Goal: Use online tool/utility: Use online tool/utility

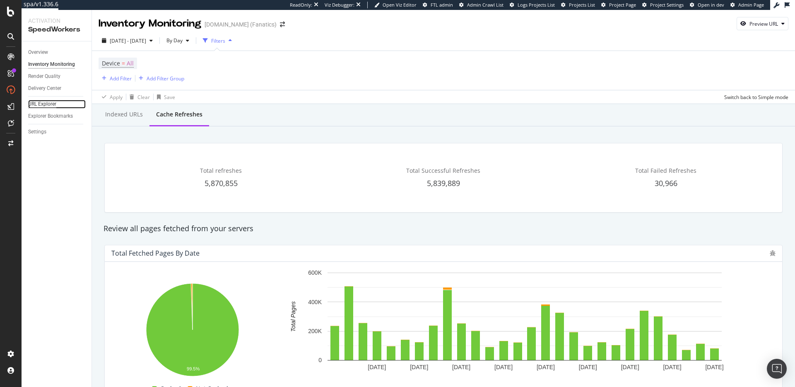
click at [43, 102] on div "URL Explorer" at bounding box center [42, 104] width 28 height 9
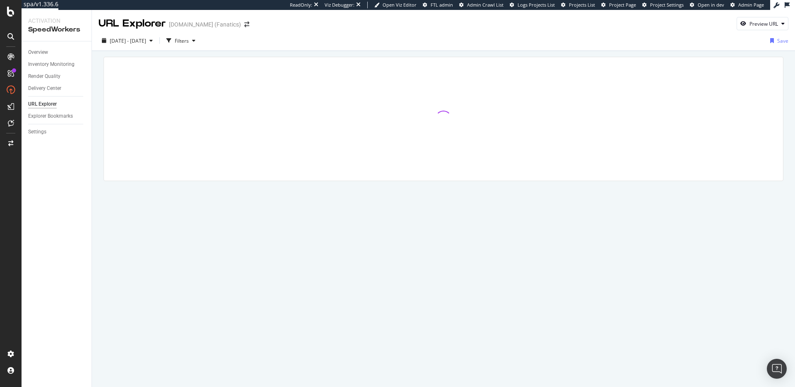
click at [675, 53] on div at bounding box center [443, 130] width 703 height 159
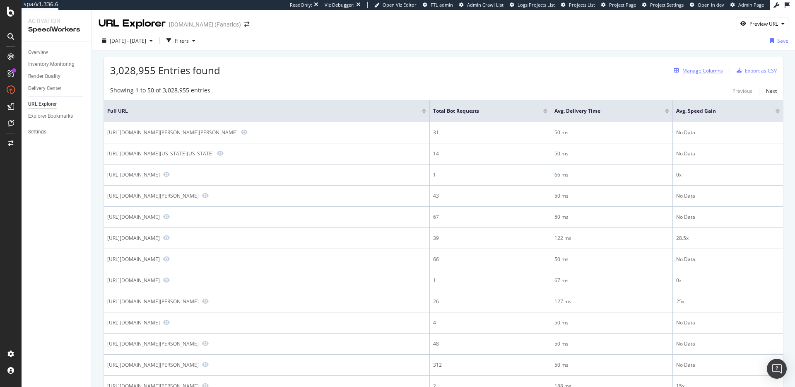
click at [701, 70] on div "Manage Columns" at bounding box center [702, 70] width 41 height 7
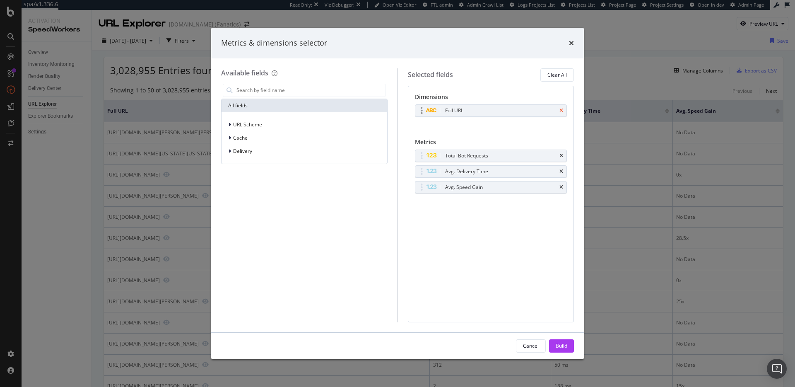
click at [562, 111] on icon "times" at bounding box center [561, 110] width 4 height 5
click at [564, 342] on div "Build" at bounding box center [561, 345] width 12 height 7
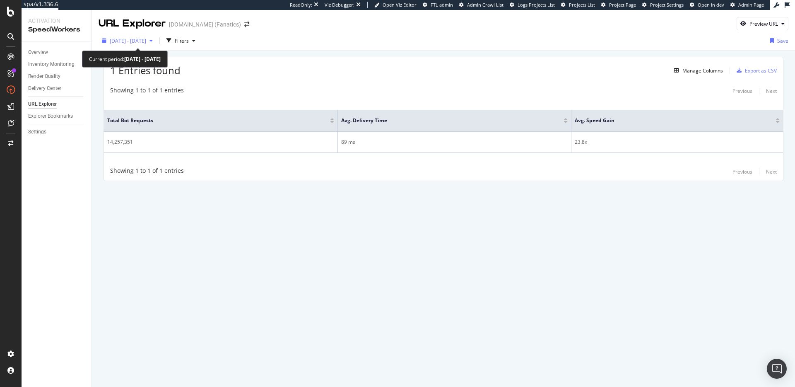
click at [146, 39] on span "2025 Jul. 24th - Aug. 20th" at bounding box center [128, 40] width 36 height 7
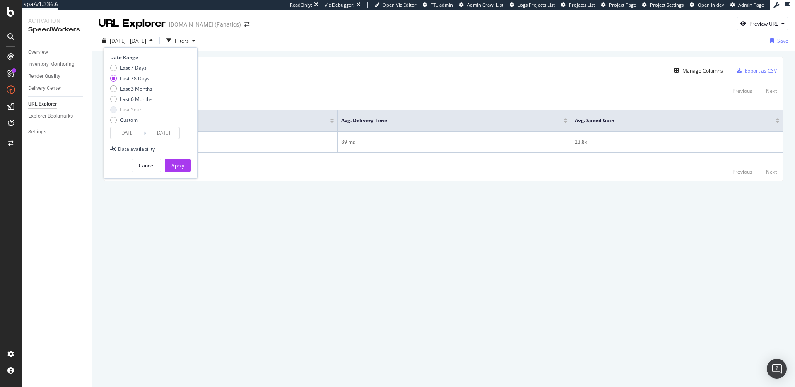
click at [146, 39] on span "2025 Jul. 24th - Aug. 20th" at bounding box center [128, 40] width 36 height 7
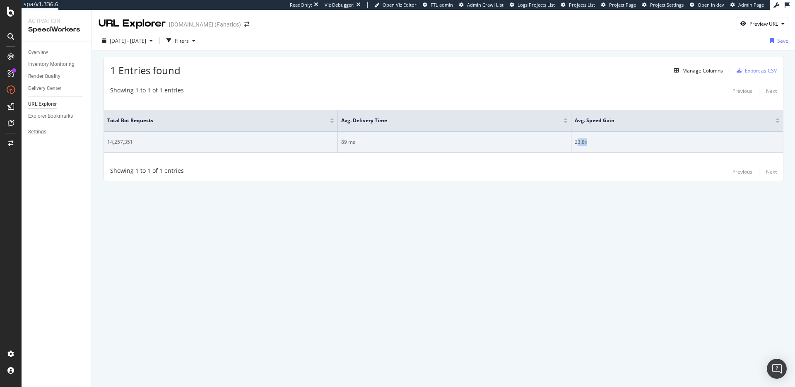
drag, startPoint x: 592, startPoint y: 142, endPoint x: 578, endPoint y: 142, distance: 14.5
click at [578, 142] on div "23.8x" at bounding box center [676, 141] width 205 height 7
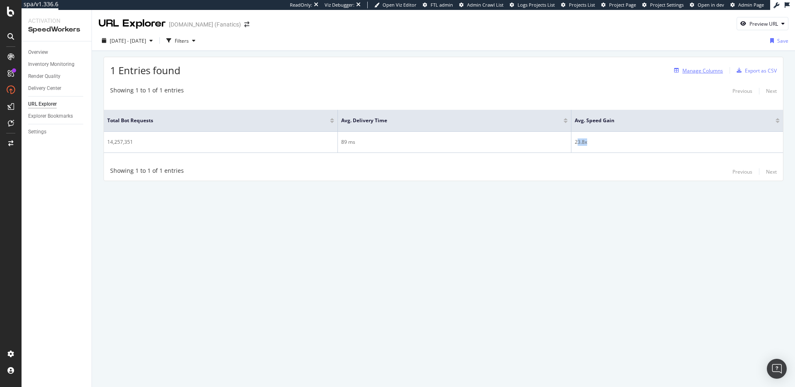
click at [705, 72] on div "Manage Columns" at bounding box center [702, 70] width 41 height 7
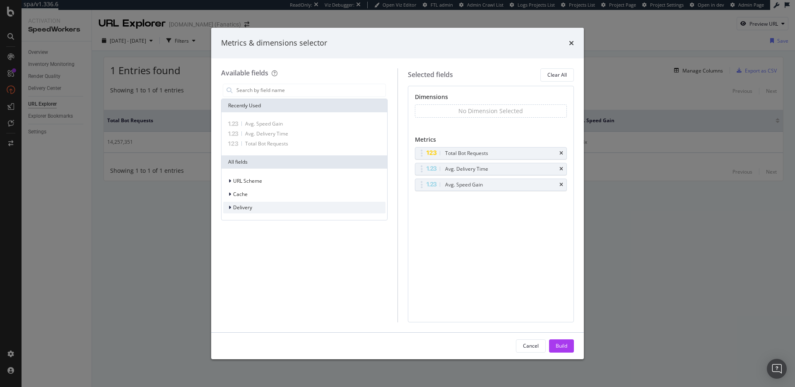
click at [256, 207] on div "Delivery" at bounding box center [304, 208] width 162 height 12
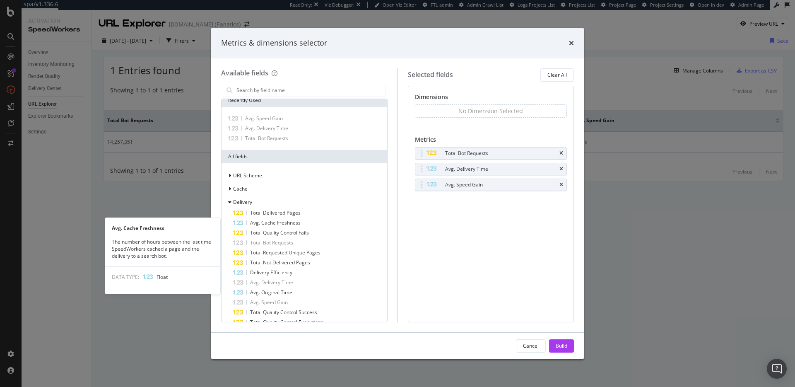
scroll to position [7, 0]
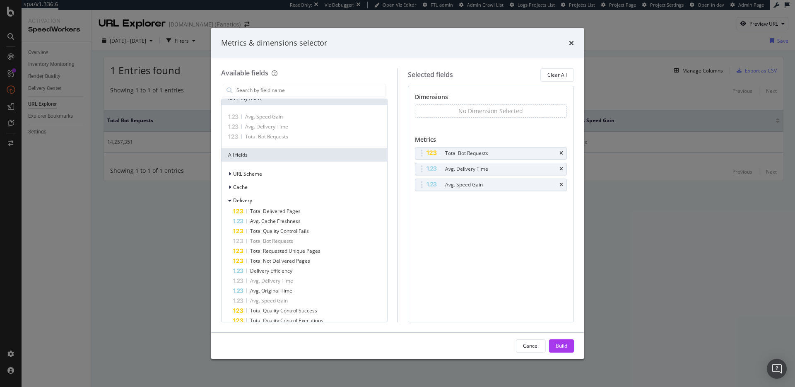
click at [610, 250] on div "Metrics & dimensions selector Available fields Recently Used Avg. Speed Gain Av…" at bounding box center [397, 193] width 795 height 387
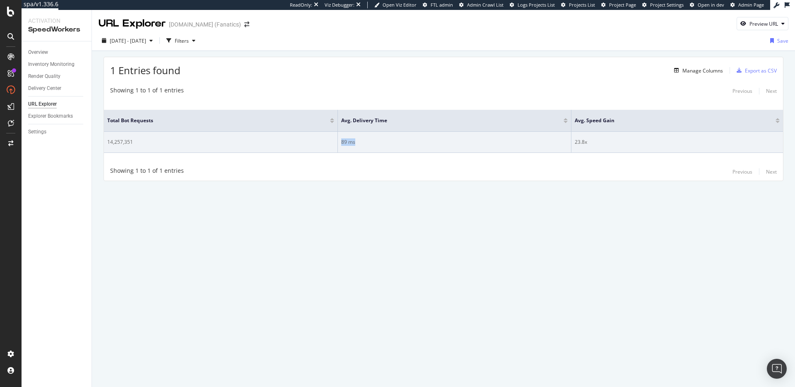
drag, startPoint x: 343, startPoint y: 141, endPoint x: 366, endPoint y: 152, distance: 26.3
click at [357, 143] on div "89 ms" at bounding box center [454, 141] width 227 height 7
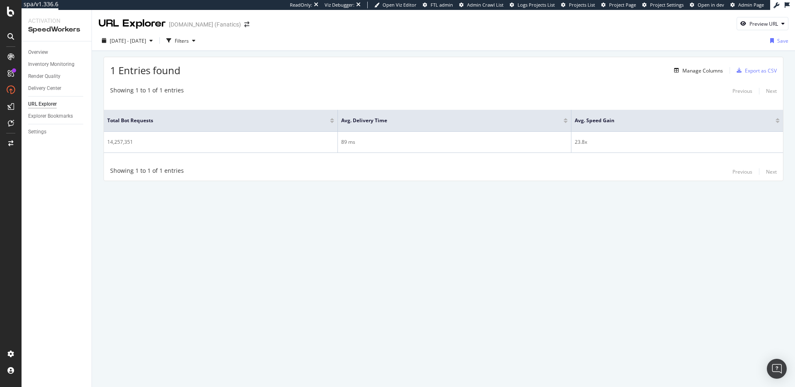
click at [464, 234] on div "URL Explorer MLBShop.com (Fanatics) Preview URL 2025 Jul. 24th - Aug. 20th Filt…" at bounding box center [443, 198] width 703 height 377
click at [195, 39] on icon "button" at bounding box center [193, 40] width 3 height 5
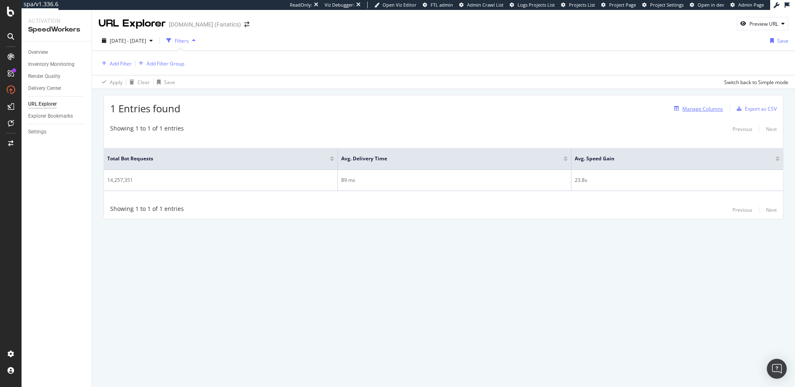
click at [709, 106] on div "Manage Columns" at bounding box center [702, 108] width 41 height 7
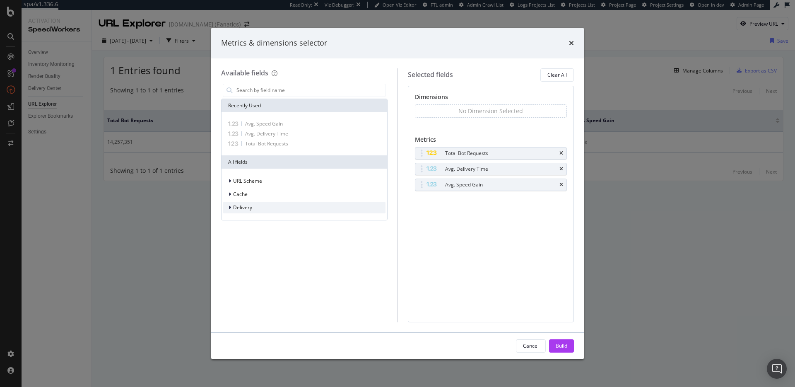
click at [252, 207] on div "Delivery" at bounding box center [304, 208] width 162 height 12
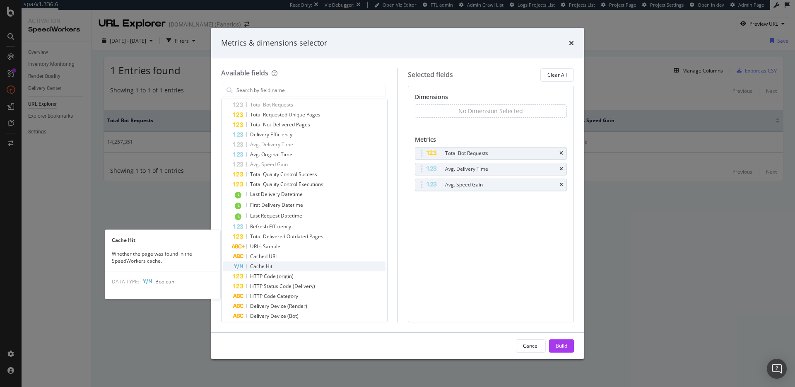
scroll to position [0, 0]
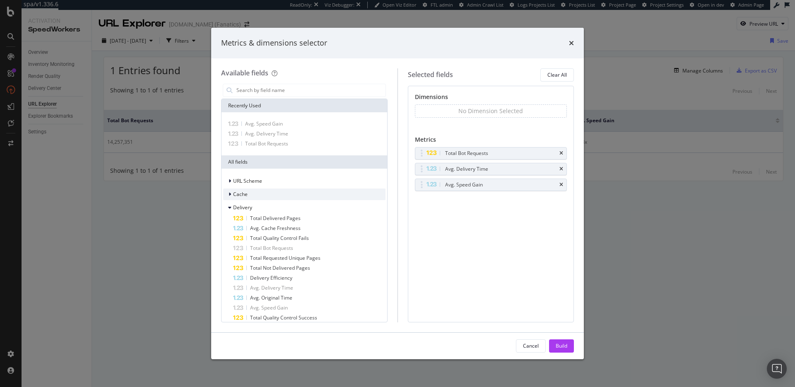
click at [285, 194] on div "Cache" at bounding box center [304, 194] width 162 height 12
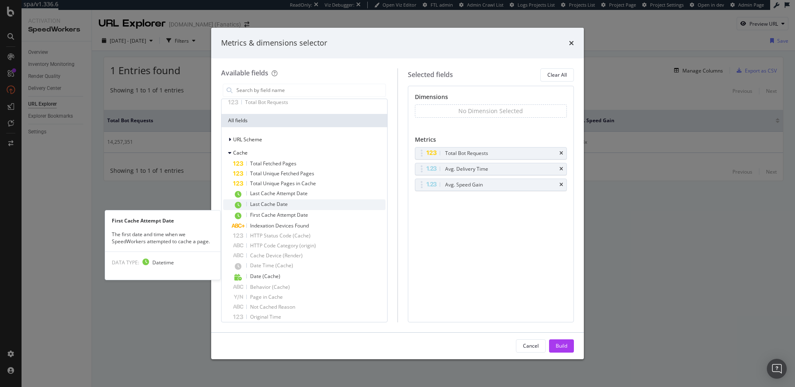
scroll to position [33, 0]
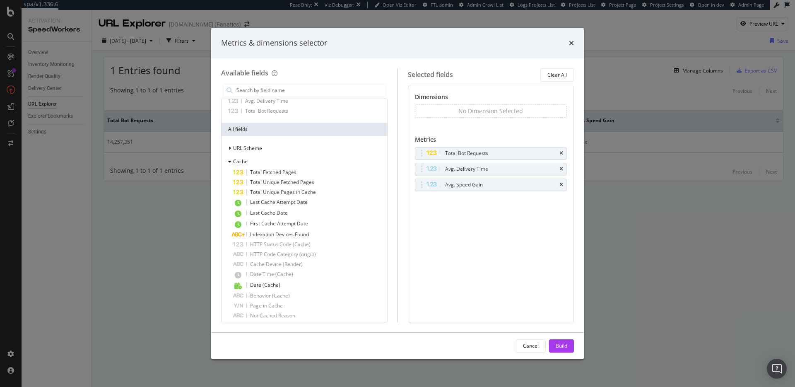
click at [736, 210] on div "Metrics & dimensions selector Available fields Recently Used Avg. Speed Gain Av…" at bounding box center [397, 193] width 795 height 387
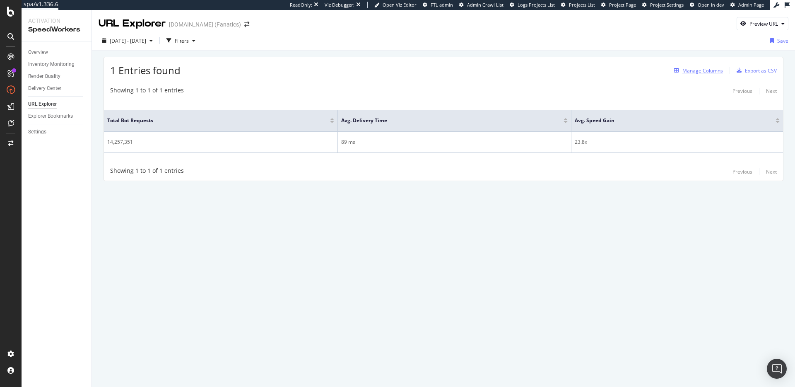
click at [707, 71] on div "Manage Columns" at bounding box center [702, 70] width 41 height 7
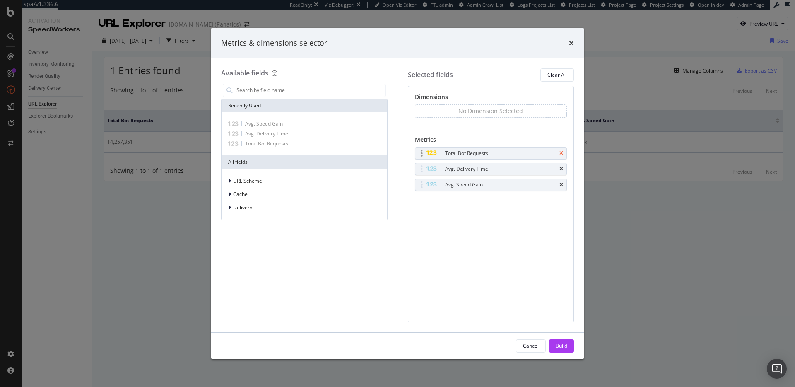
click at [559, 151] on icon "times" at bounding box center [561, 153] width 4 height 5
click at [560, 151] on icon "times" at bounding box center [561, 153] width 4 height 5
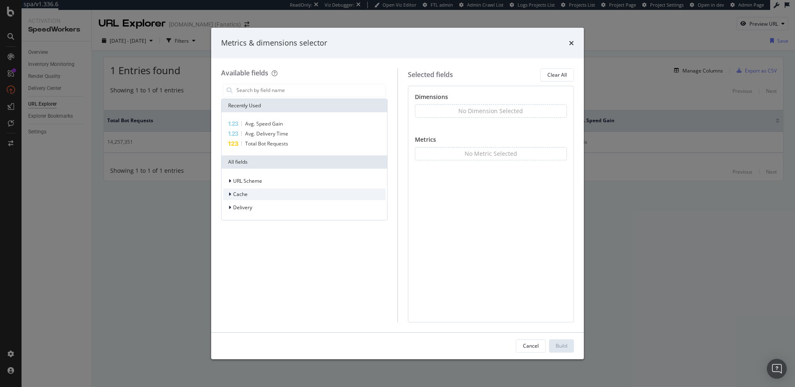
click at [286, 199] on div "Cache" at bounding box center [304, 194] width 162 height 12
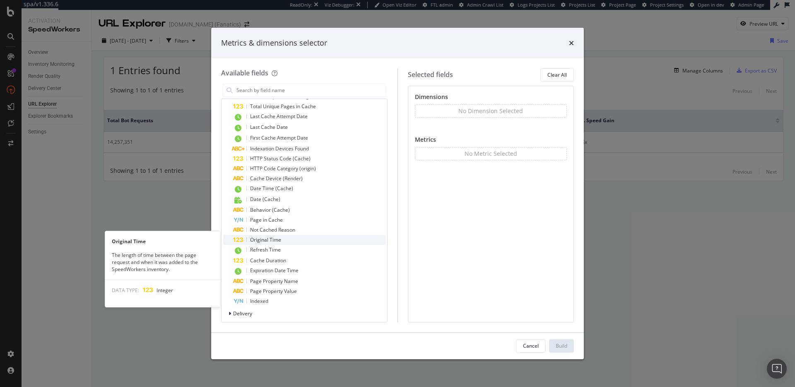
scroll to position [123, 0]
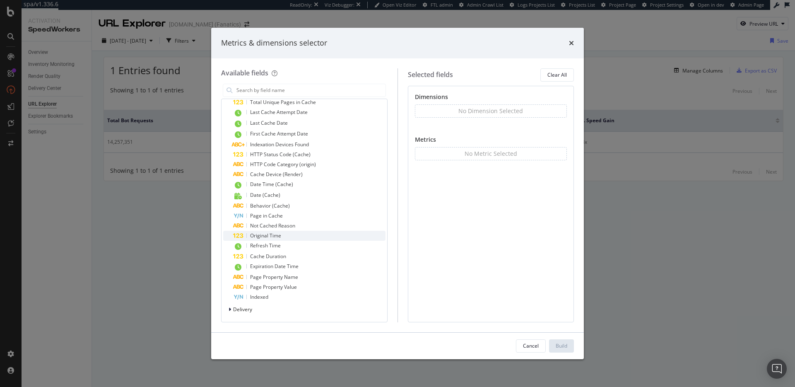
click at [344, 233] on div "Original Time" at bounding box center [309, 236] width 152 height 10
click at [563, 111] on div "Original Time" at bounding box center [490, 111] width 151 height 12
click at [561, 110] on icon "times" at bounding box center [561, 110] width 4 height 5
click at [283, 308] on div "Delivery" at bounding box center [304, 309] width 162 height 12
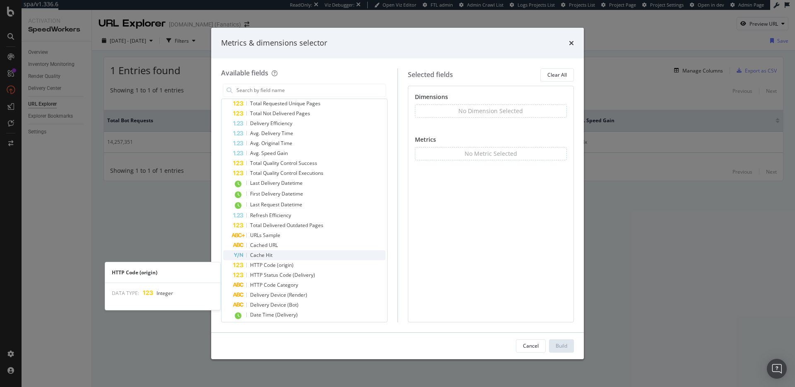
scroll to position [376, 0]
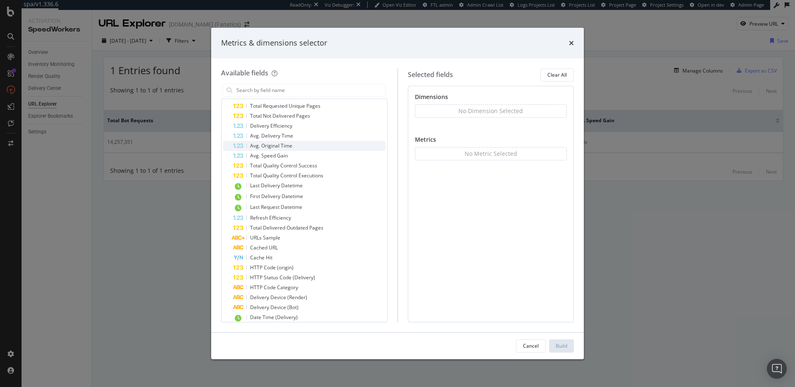
click at [282, 147] on span "Avg. Original Time" at bounding box center [271, 145] width 42 height 7
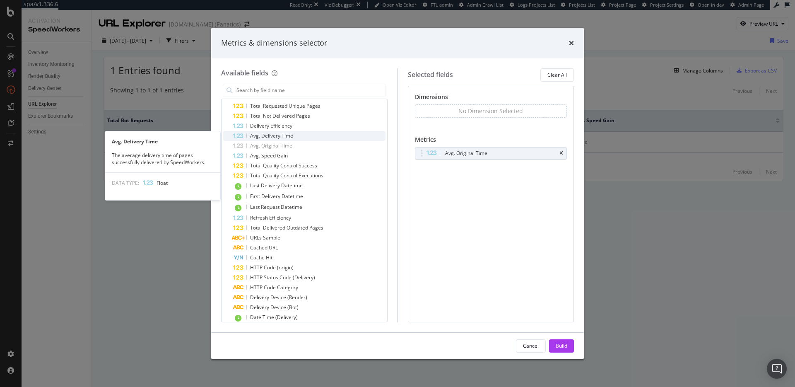
click at [278, 137] on span "Avg. Delivery Time" at bounding box center [271, 135] width 43 height 7
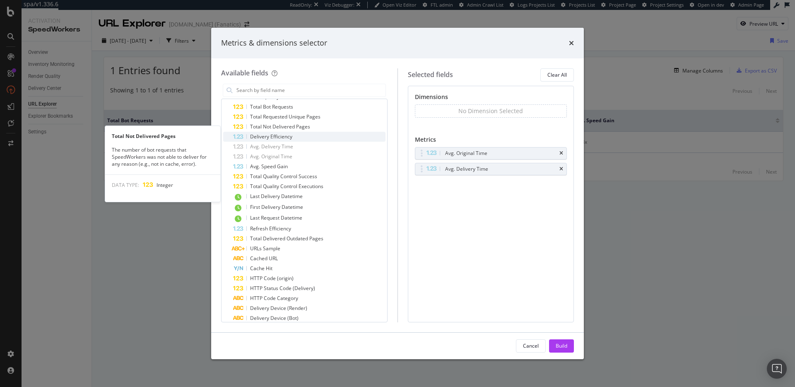
scroll to position [362, 0]
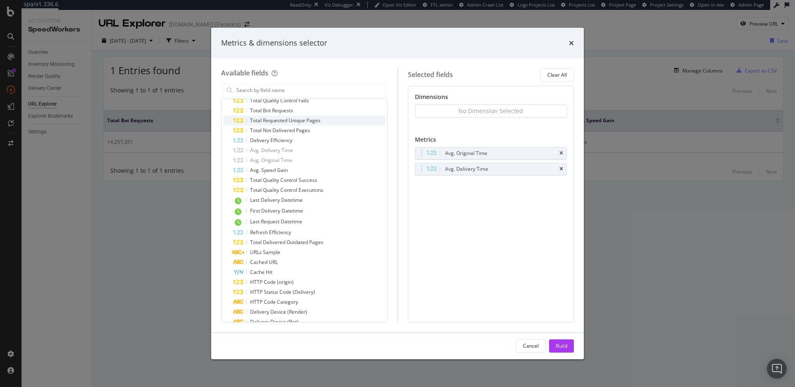
click at [317, 123] on span "Total Requested Unique Pages" at bounding box center [285, 120] width 70 height 7
drag, startPoint x: 423, startPoint y: 184, endPoint x: 421, endPoint y: 151, distance: 33.2
click at [418, 152] on body "spa/v1.336.6 ReadOnly: Viz Debugger: Open Viz Editor FTL admin Admin Crawl List…" at bounding box center [397, 193] width 795 height 387
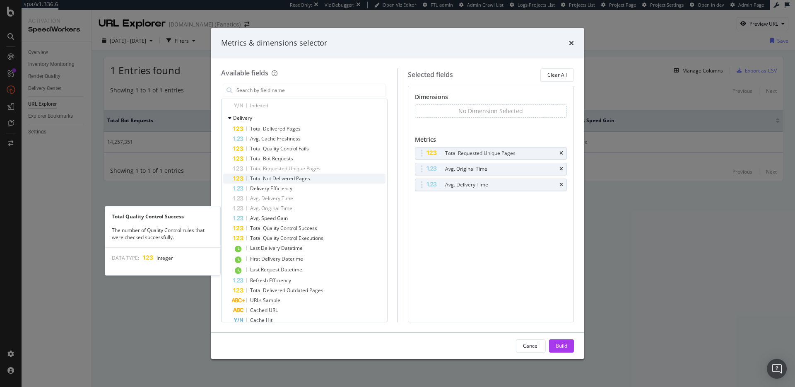
scroll to position [301, 0]
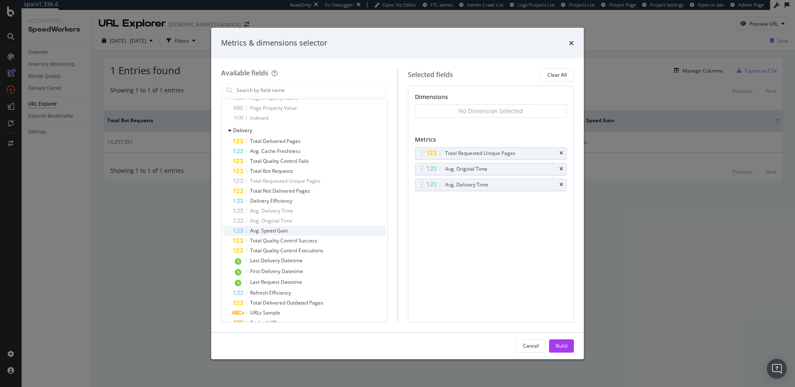
click at [334, 231] on div "Avg. Speed Gain" at bounding box center [309, 231] width 152 height 10
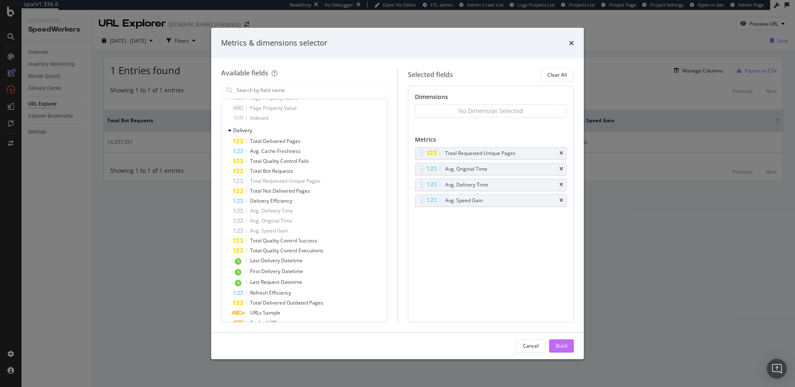
click at [564, 346] on div "Build" at bounding box center [561, 345] width 12 height 7
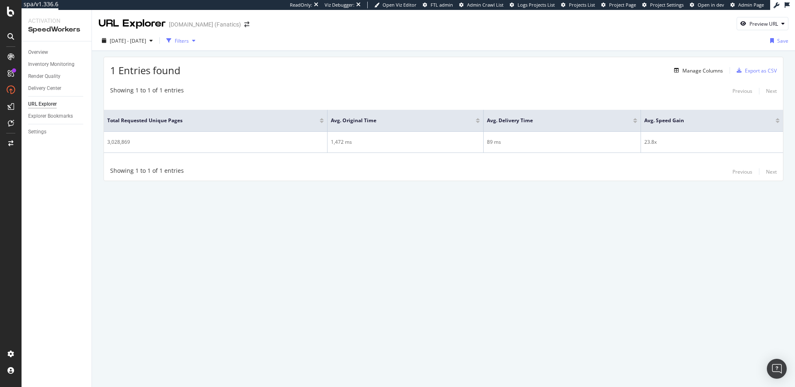
click at [199, 36] on div "Filters" at bounding box center [181, 40] width 36 height 12
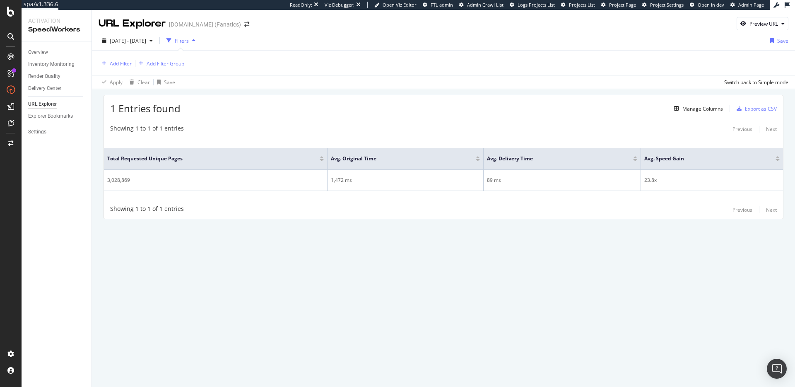
click at [120, 61] on div "Add Filter" at bounding box center [121, 63] width 22 height 7
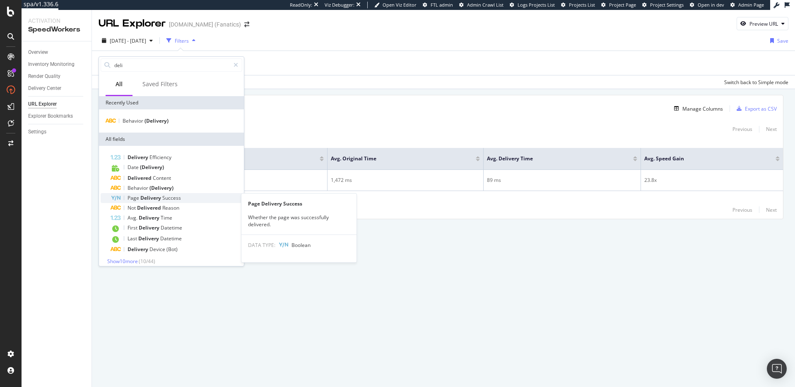
type input "deli"
click at [181, 197] on div "Page Delivery Success" at bounding box center [177, 198] width 132 height 10
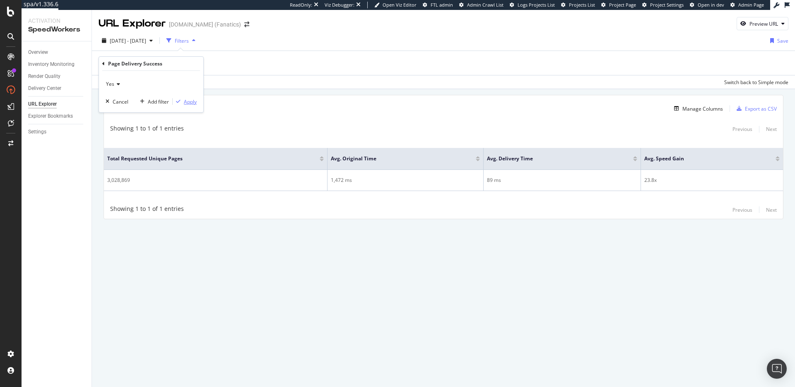
click at [188, 103] on div "Apply" at bounding box center [190, 101] width 13 height 7
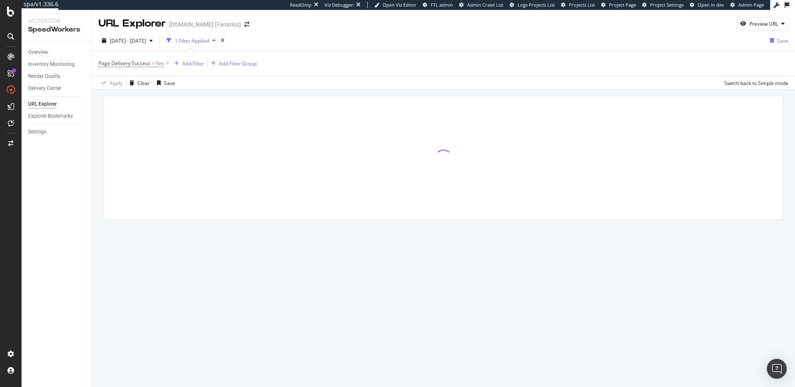
click at [479, 94] on div at bounding box center [443, 169] width 703 height 159
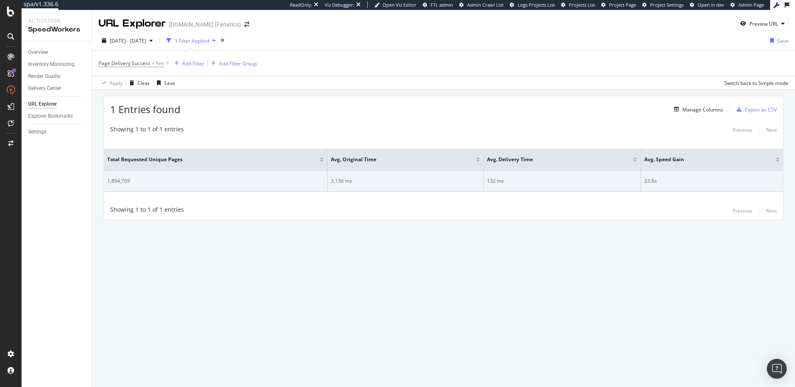
click at [335, 179] on div "3,136 ms" at bounding box center [405, 180] width 149 height 7
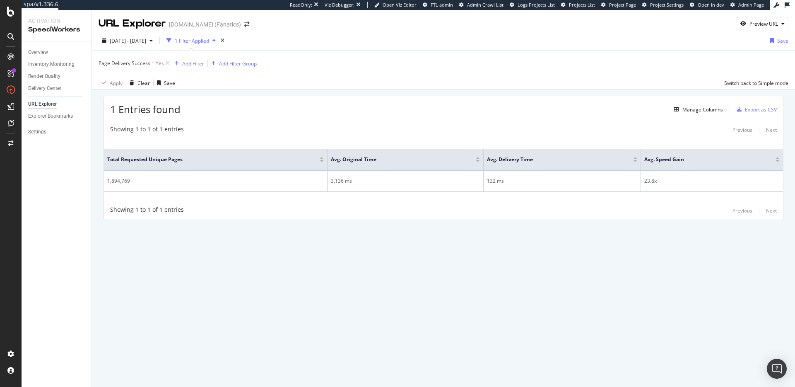
click at [372, 206] on div "Showing 1 to 1 of 1 entries Previous Next" at bounding box center [443, 210] width 679 height 10
click at [706, 108] on div "Manage Columns" at bounding box center [702, 109] width 41 height 7
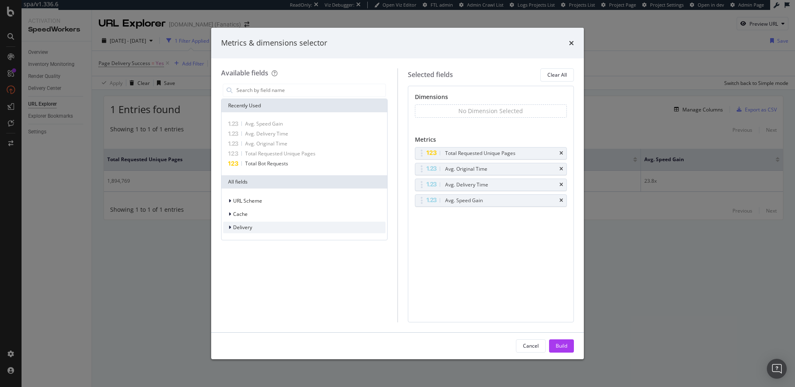
click at [294, 229] on div "Delivery" at bounding box center [304, 227] width 162 height 12
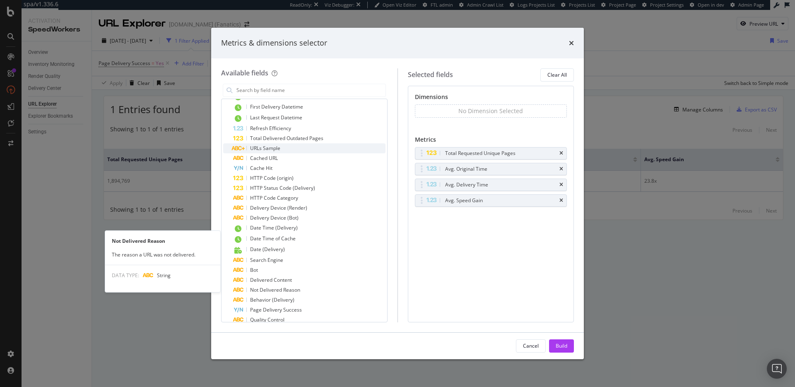
scroll to position [321, 0]
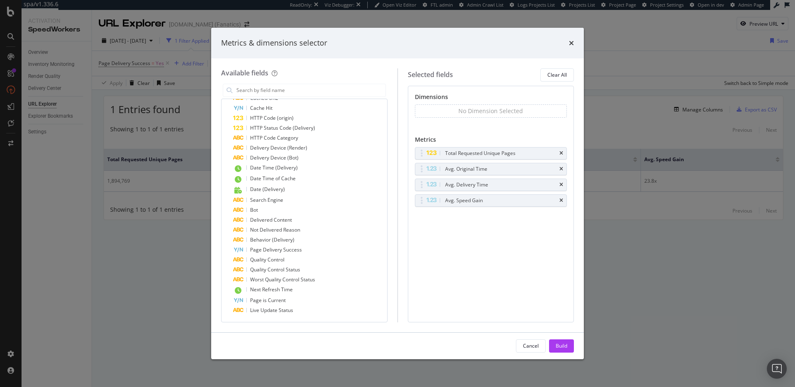
click at [714, 282] on div "Metrics & dimensions selector Available fields Recently Used Avg. Speed Gain Av…" at bounding box center [397, 193] width 795 height 387
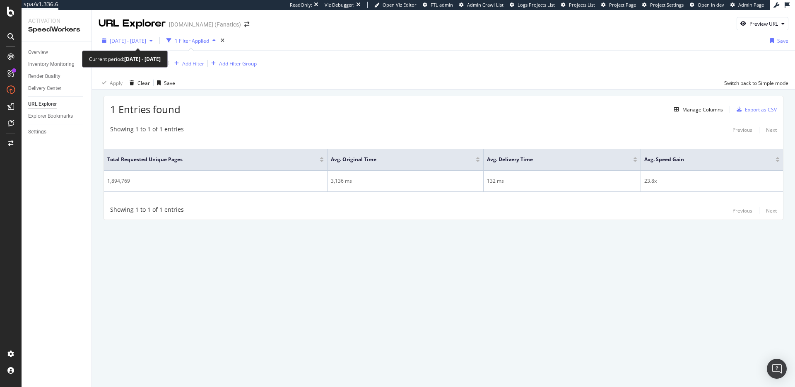
click at [146, 41] on span "2025 Jul. 24th - Aug. 20th" at bounding box center [128, 40] width 36 height 7
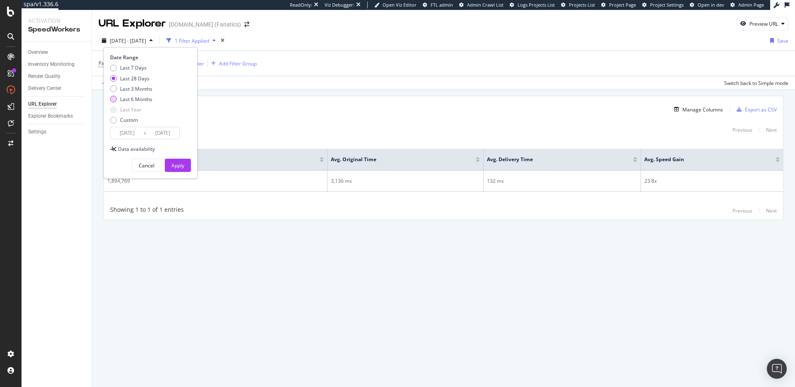
click at [143, 99] on div "Last 6 Months" at bounding box center [136, 99] width 32 height 7
type input "2025/02/21"
click at [173, 162] on div "Apply" at bounding box center [177, 165] width 13 height 7
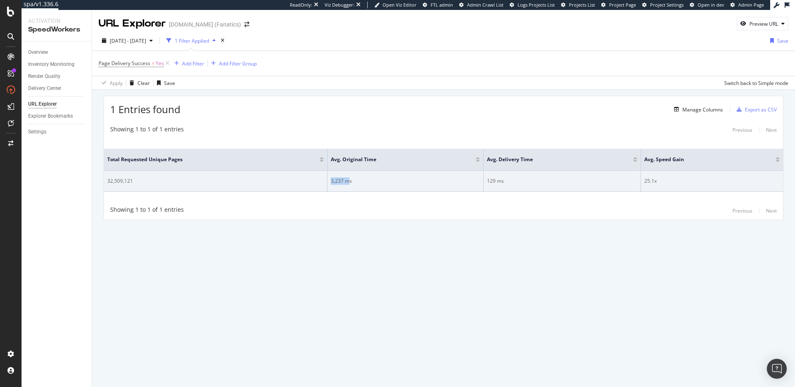
drag, startPoint x: 331, startPoint y: 182, endPoint x: 350, endPoint y: 183, distance: 19.1
click at [350, 183] on div "3,237 ms" at bounding box center [405, 180] width 149 height 7
click at [358, 183] on div "3,237 ms" at bounding box center [405, 180] width 149 height 7
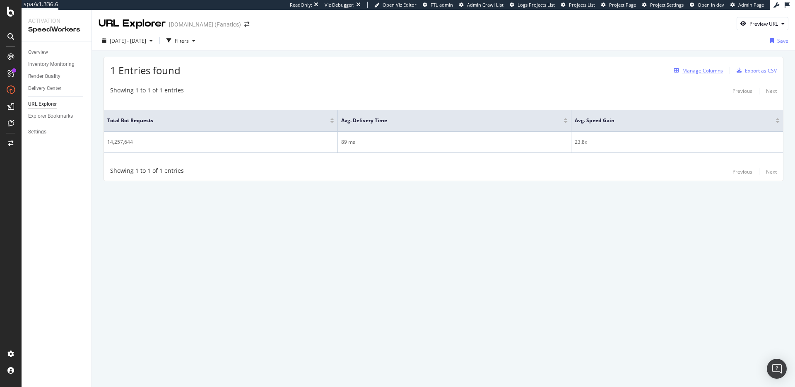
click at [716, 72] on div "Manage Columns" at bounding box center [702, 70] width 41 height 7
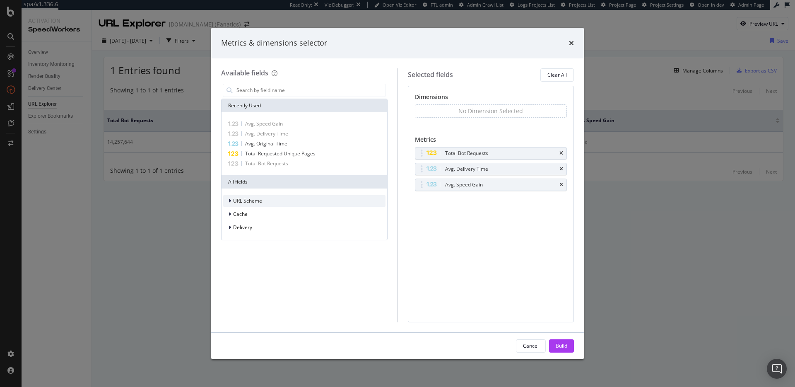
click at [264, 199] on div "URL Scheme" at bounding box center [304, 201] width 162 height 12
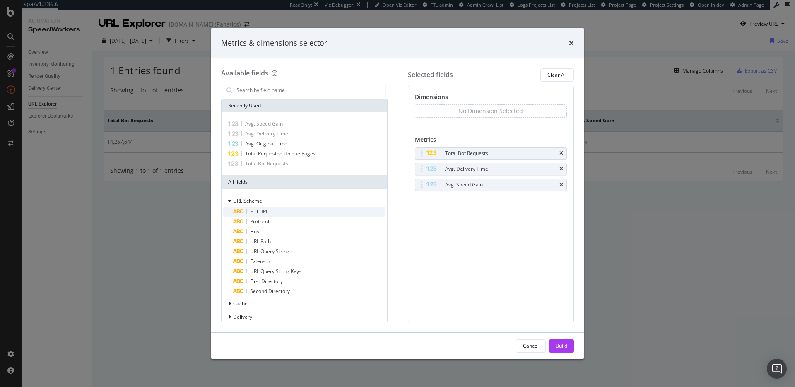
click at [270, 211] on div "Full URL" at bounding box center [309, 212] width 152 height 10
click at [557, 348] on div "Build" at bounding box center [561, 345] width 12 height 7
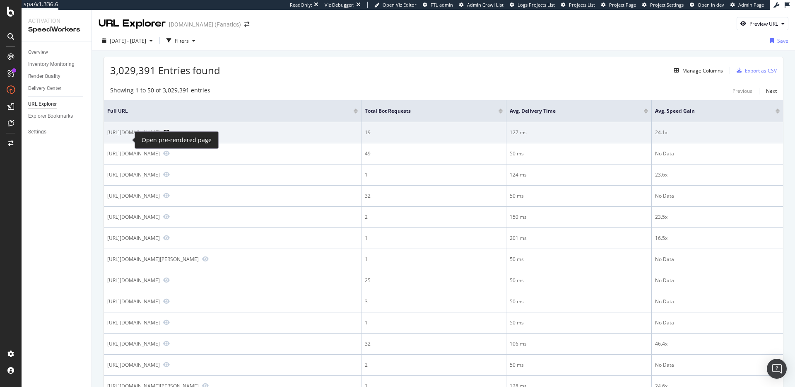
click at [163, 135] on icon "Preview https://www.mlbshop.com/los-angeles-dodgers/womens-los-angeles-dodgers-…" at bounding box center [166, 132] width 7 height 6
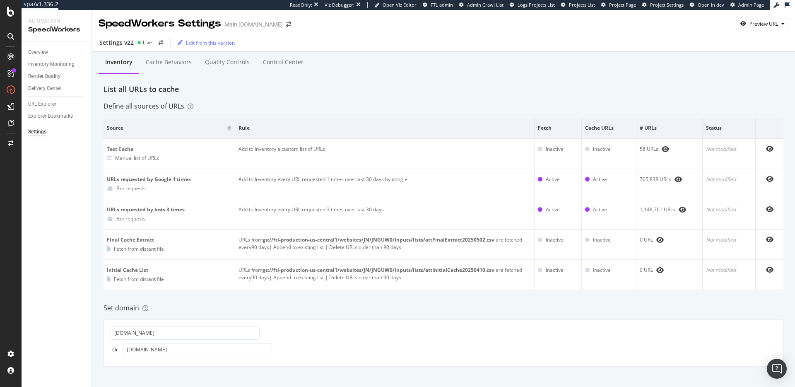
click at [284, 101] on div "Define all sources of URLs" at bounding box center [443, 106] width 680 height 10
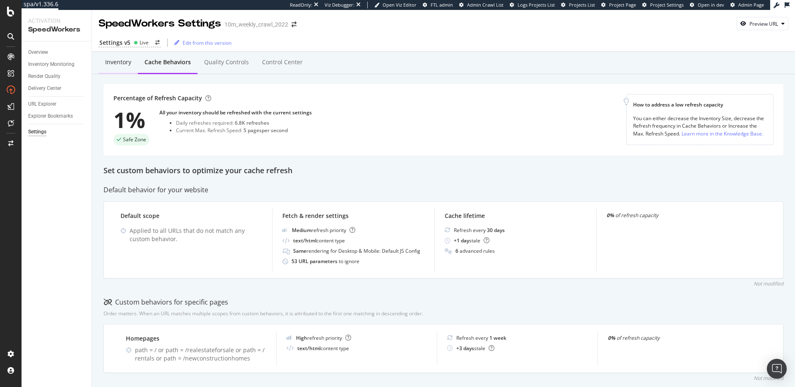
click at [105, 67] on div "Inventory" at bounding box center [118, 62] width 39 height 23
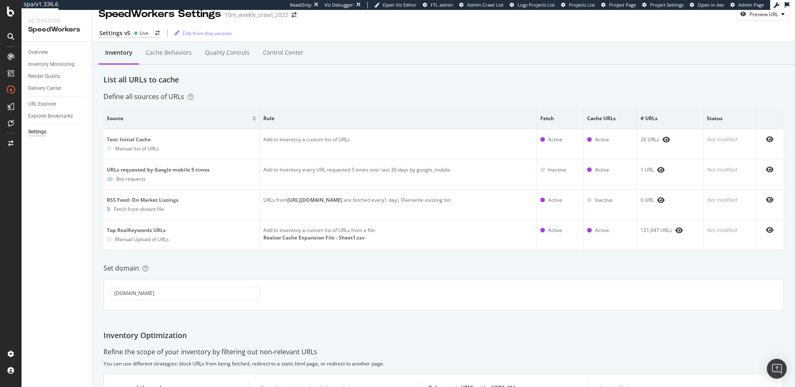
scroll to position [8, 0]
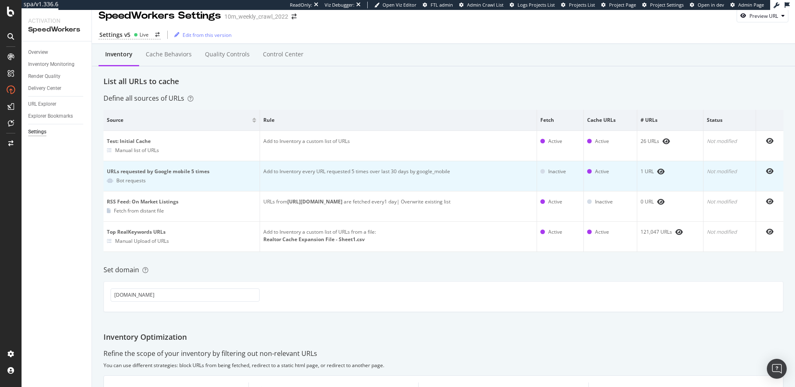
click at [167, 171] on div "URLs requested by Google mobile 5 times" at bounding box center [181, 171] width 149 height 7
click at [173, 171] on div "URLs requested by Google mobile 5 times" at bounding box center [181, 171] width 149 height 7
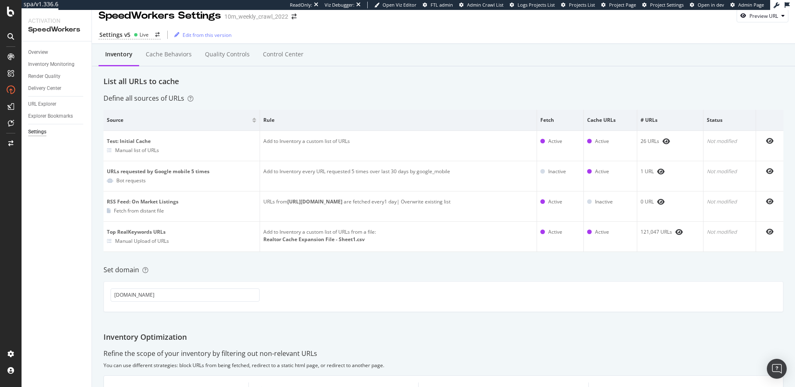
click at [227, 266] on div "Set domain" at bounding box center [443, 270] width 680 height 10
click at [252, 94] on div "Define all sources of URLs" at bounding box center [443, 99] width 680 height 10
